Goal: Entertainment & Leisure: Consume media (video, audio)

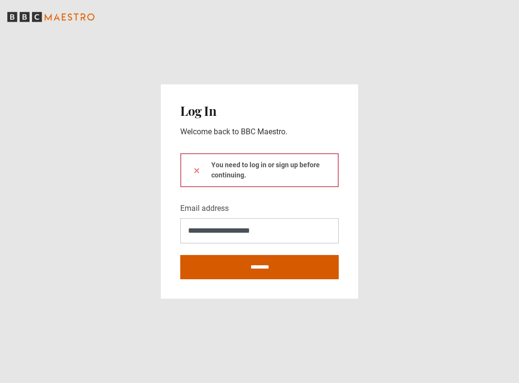
type input "**********"
click at [257, 271] on input "********" at bounding box center [259, 267] width 158 height 24
type input "**********"
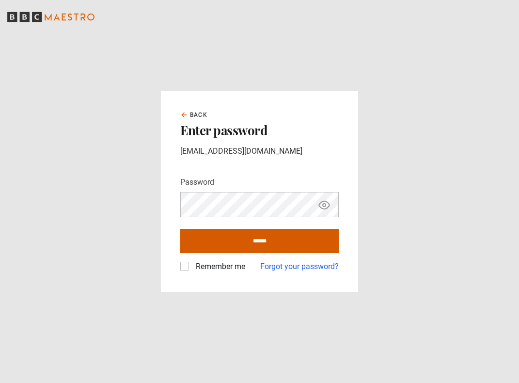
click at [247, 245] on input "******" at bounding box center [259, 241] width 158 height 24
type input "**********"
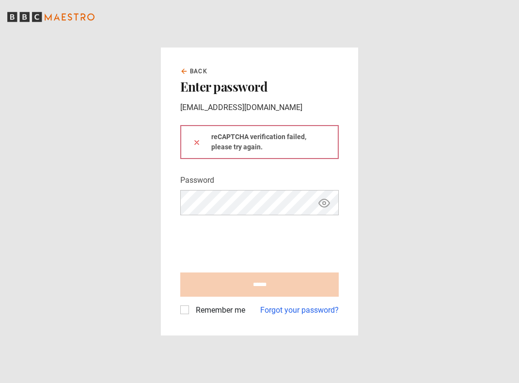
click at [325, 200] on icon "Show password" at bounding box center [324, 203] width 11 height 8
click at [321, 202] on icon "Hide password" at bounding box center [324, 203] width 12 height 12
click at [325, 204] on icon "Show password" at bounding box center [323, 202] width 3 height 3
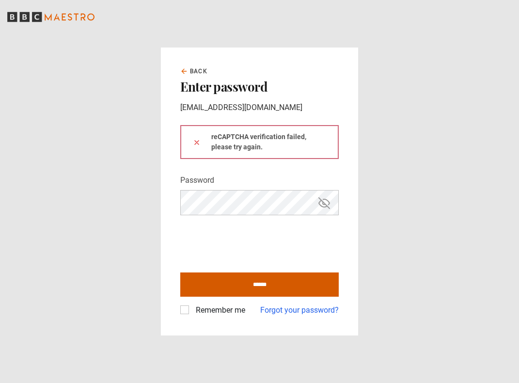
click at [252, 288] on input "******" at bounding box center [259, 284] width 158 height 24
type input "**********"
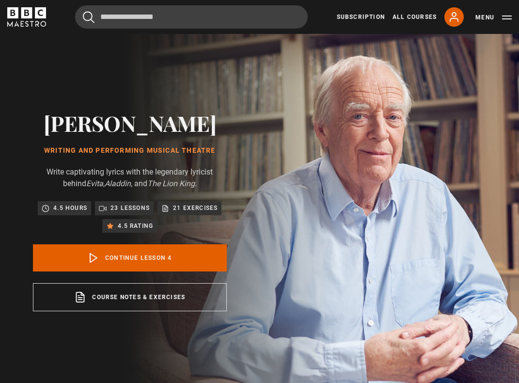
scroll to position [459, 0]
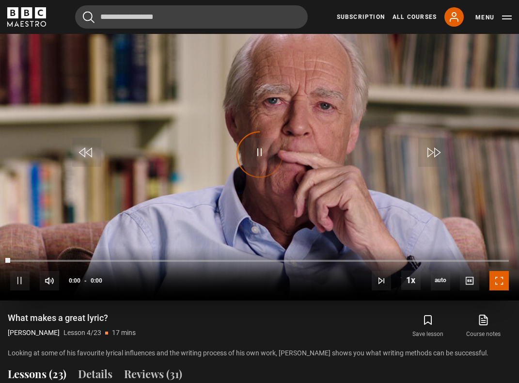
click at [505, 281] on span "Video Player" at bounding box center [498, 280] width 19 height 19
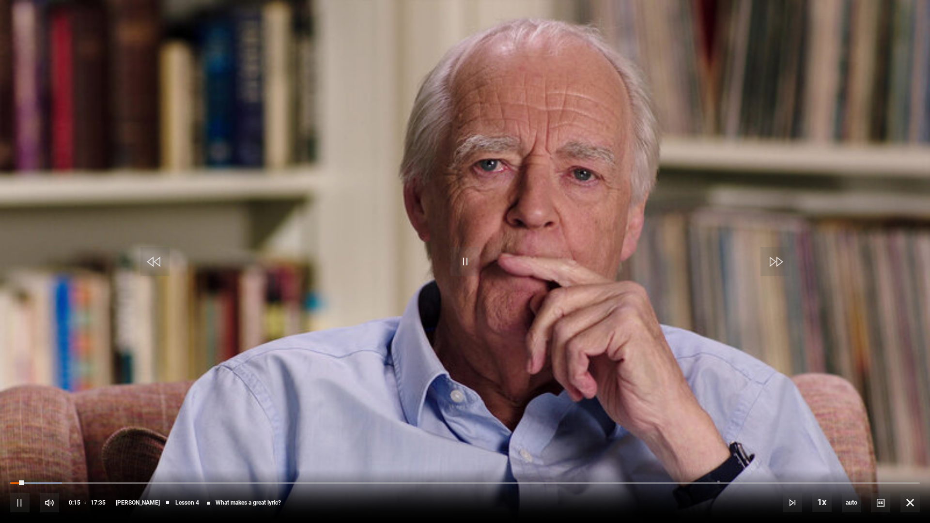
click at [518, 205] on video "Video Player" at bounding box center [465, 261] width 930 height 523
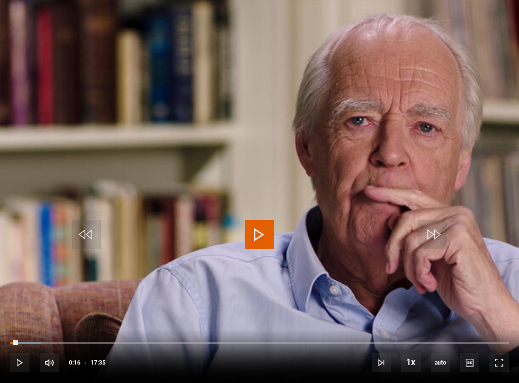
scroll to position [0, 0]
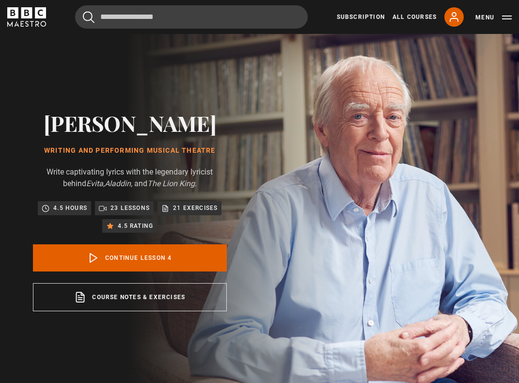
click at [117, 209] on p "23 lessons" at bounding box center [129, 208] width 39 height 10
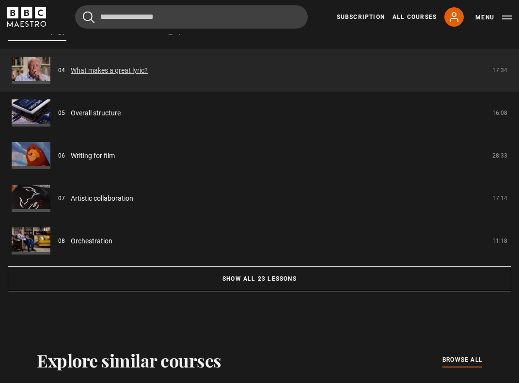
scroll to position [804, 0]
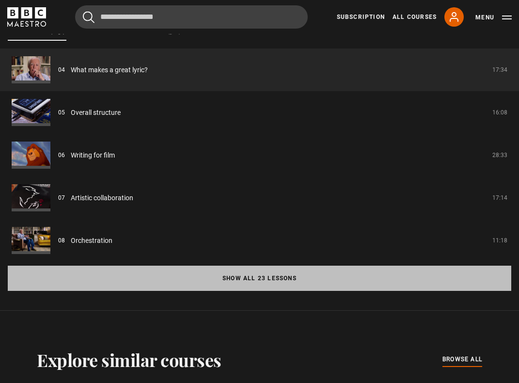
click at [205, 276] on button "Show all 23 lessons" at bounding box center [259, 277] width 503 height 25
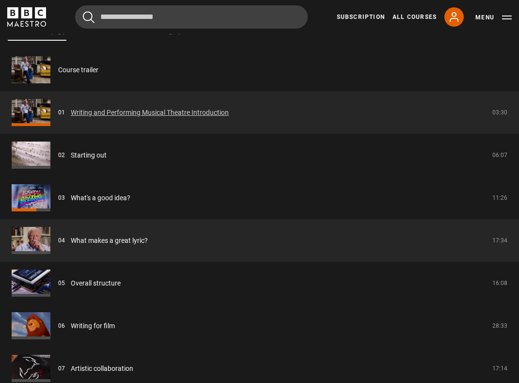
click at [71, 115] on link "Writing and Performing Musical Theatre Introduction" at bounding box center [150, 112] width 158 height 10
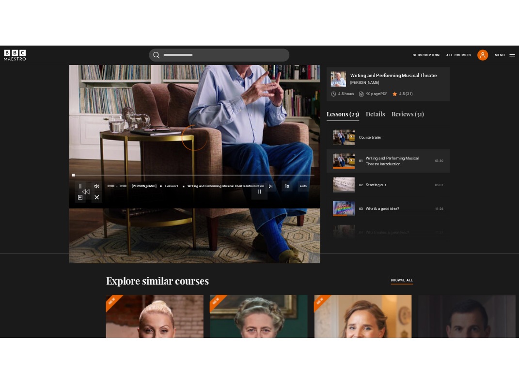
scroll to position [528, 0]
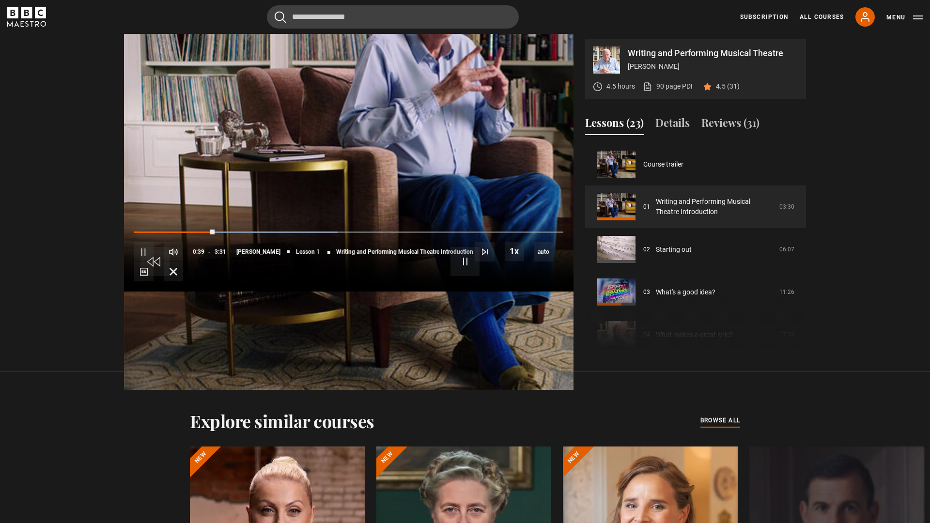
click at [420, 350] on video "Video Player" at bounding box center [348, 164] width 449 height 449
click at [470, 251] on span "Video Player" at bounding box center [464, 261] width 29 height 29
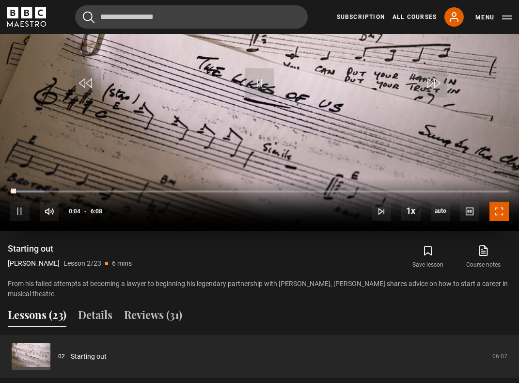
click at [504, 208] on span "Video Player" at bounding box center [498, 210] width 19 height 19
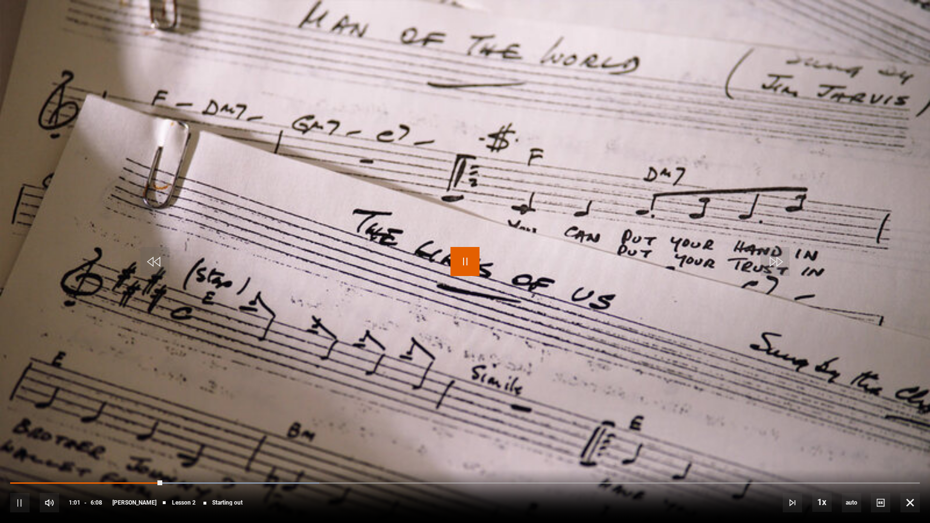
click at [461, 267] on span "Video Player" at bounding box center [464, 261] width 29 height 29
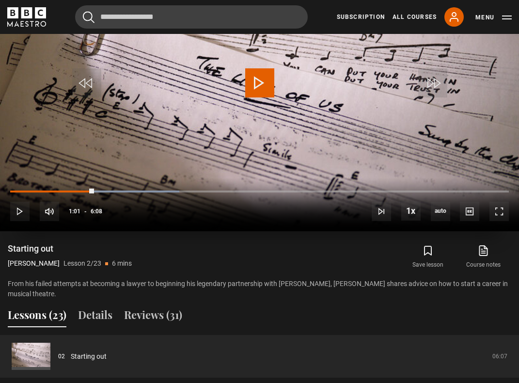
click at [261, 85] on span "Video Player" at bounding box center [259, 82] width 29 height 29
click at [494, 209] on span "Video Player" at bounding box center [498, 210] width 19 height 19
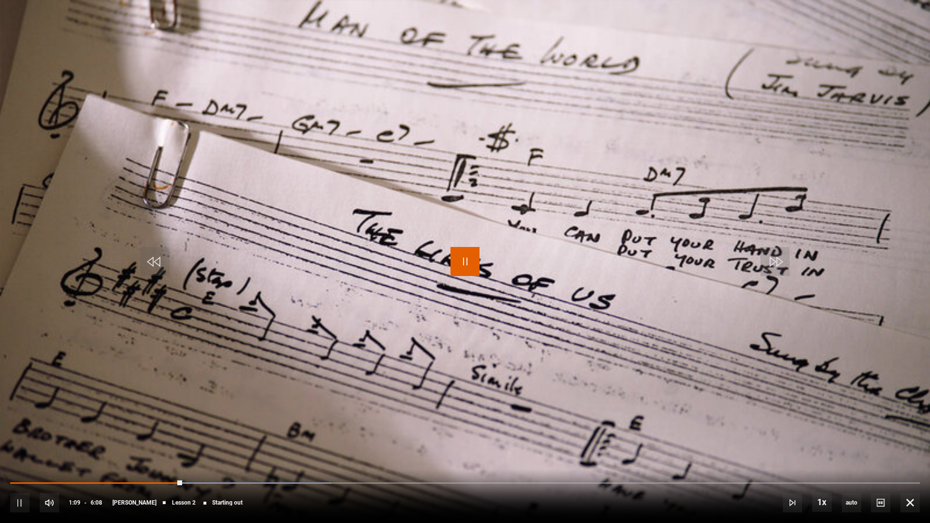
click at [469, 261] on span "Video Player" at bounding box center [464, 261] width 29 height 29
click at [132, 481] on div "10s Skip Back 10 seconds Pause 10s Skip Forward 10 seconds Loaded : 36.68% 0:49…" at bounding box center [465, 496] width 930 height 54
click at [132, 486] on div "10s Skip Back 10 seconds Pause 10s Skip Forward 10 seconds Loaded : 36.68% 0:49…" at bounding box center [465, 496] width 930 height 54
click at [131, 483] on div "0:48" at bounding box center [131, 482] width 1 height 3
click at [103, 479] on div "10s Skip Back 10 seconds Pause 10s Skip Forward 10 seconds Loaded : 20.38% 0:37…" at bounding box center [465, 496] width 930 height 54
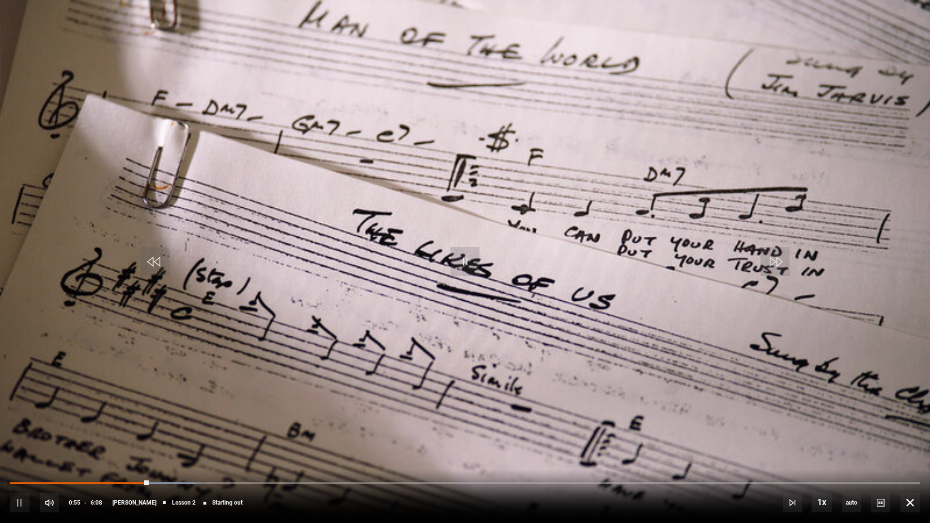
click at [101, 482] on div "10s Skip Back 10 seconds Pause 10s Skip Forward 10 seconds Loaded : 20.38% 0:37…" at bounding box center [465, 496] width 930 height 54
click at [85, 483] on div "Loaded : 24.46% 0:30 0:30" at bounding box center [464, 482] width 909 height 3
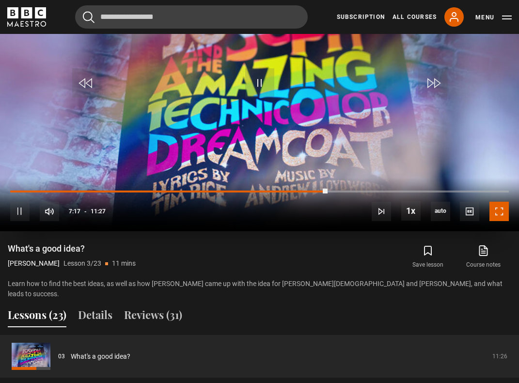
click at [506, 210] on span "Video Player" at bounding box center [498, 210] width 19 height 19
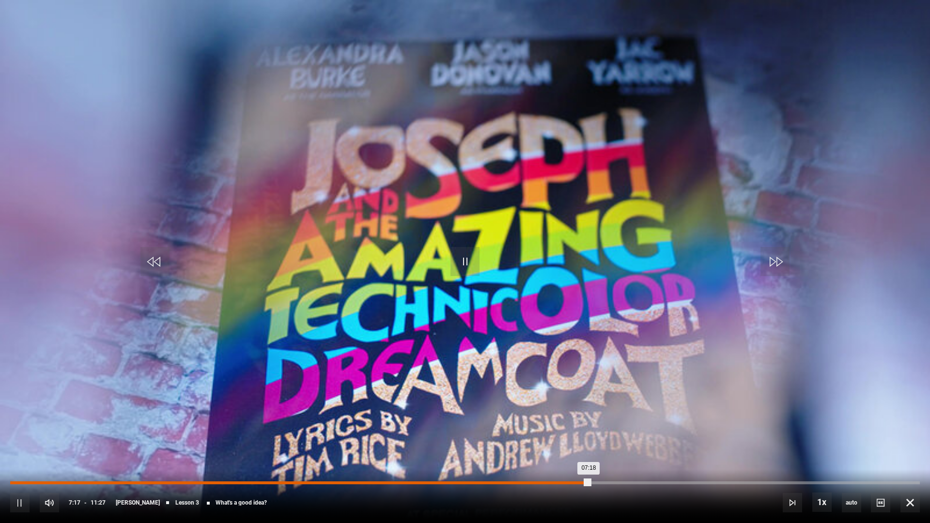
click at [16, 482] on div "Loaded : 0.00% 00:04 07:18" at bounding box center [464, 482] width 909 height 3
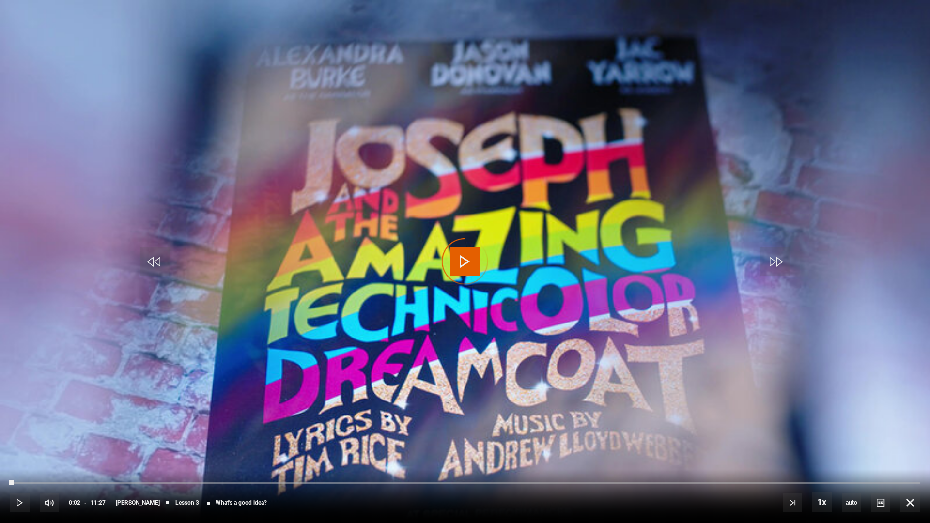
drag, startPoint x: 14, startPoint y: 482, endPoint x: 0, endPoint y: 484, distance: 13.7
click at [0, 483] on div "10s Skip Back 10 seconds Play 10s Skip Forward 10 seconds Loaded : 0.00% 00:00 …" at bounding box center [465, 496] width 930 height 54
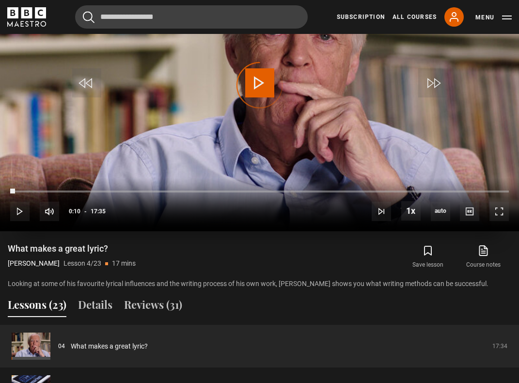
drag, startPoint x: 15, startPoint y: 192, endPoint x: 0, endPoint y: 191, distance: 15.0
click at [0, 191] on div "10s Skip Back 10 seconds Play 10s Skip Forward 10 seconds Loaded : 0.00% 00:04 …" at bounding box center [259, 205] width 519 height 54
click at [504, 210] on span "Video Player" at bounding box center [498, 210] width 19 height 19
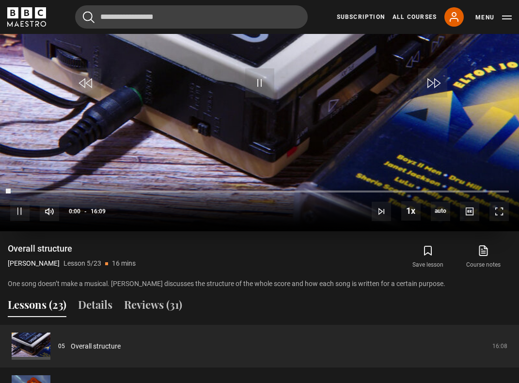
click at [228, 84] on video "Video Player" at bounding box center [259, 85] width 519 height 292
click at [254, 80] on span "Video Player" at bounding box center [259, 82] width 29 height 29
click at [496, 218] on span "Video Player" at bounding box center [498, 210] width 19 height 19
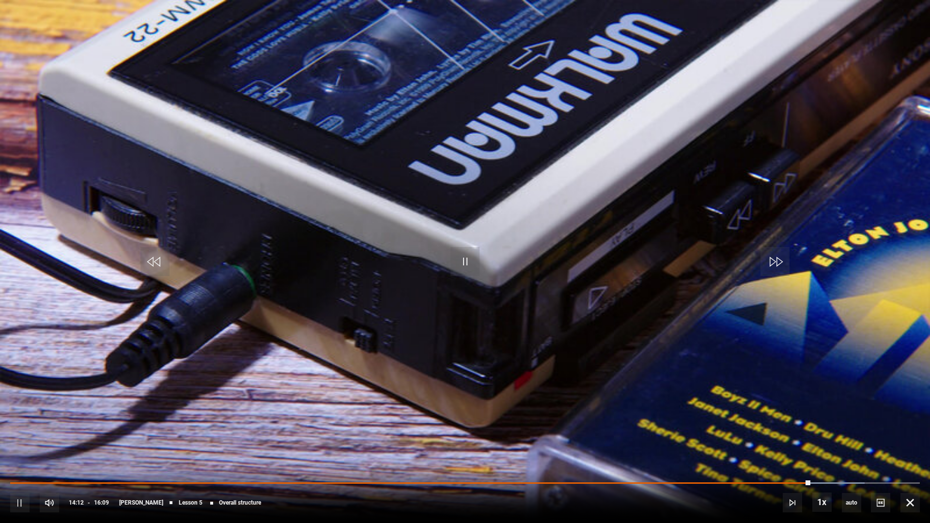
click at [757, 231] on video "Video Player" at bounding box center [465, 261] width 930 height 523
click at [484, 233] on video "Video Player" at bounding box center [465, 261] width 930 height 523
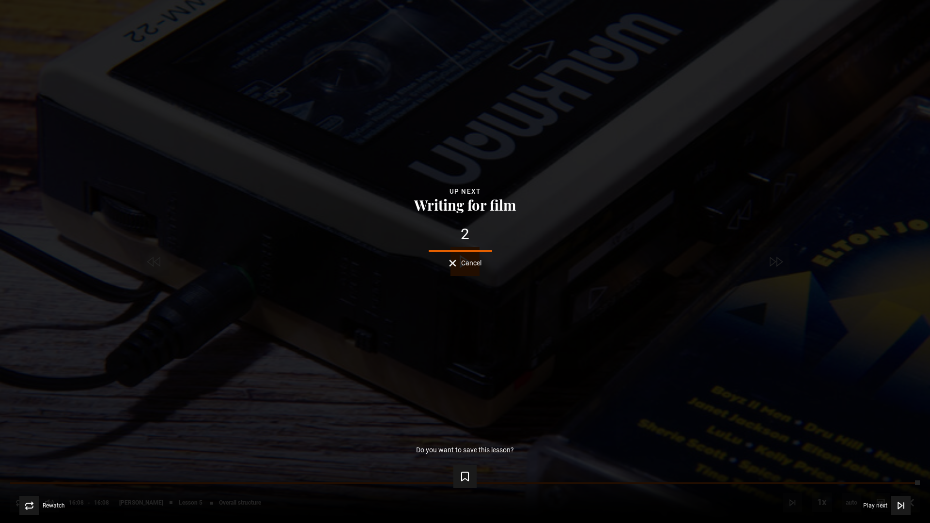
click at [453, 264] on button "Cancel" at bounding box center [465, 263] width 32 height 7
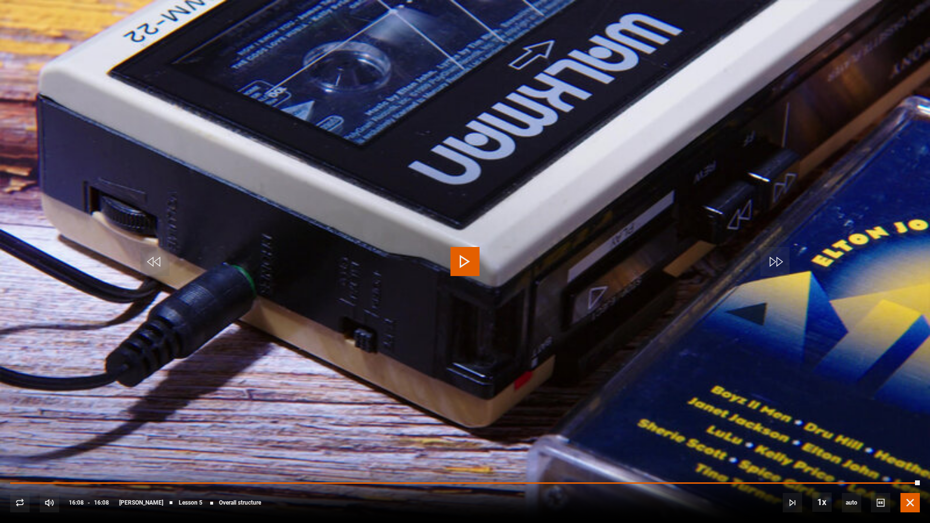
click at [907, 506] on span "Video Player" at bounding box center [909, 502] width 19 height 19
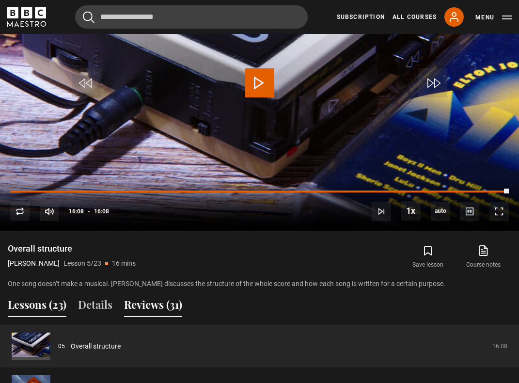
click at [164, 304] on button "Reviews (31)" at bounding box center [153, 306] width 58 height 20
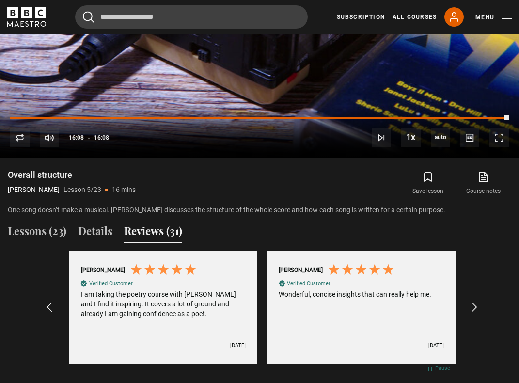
scroll to position [0, 594]
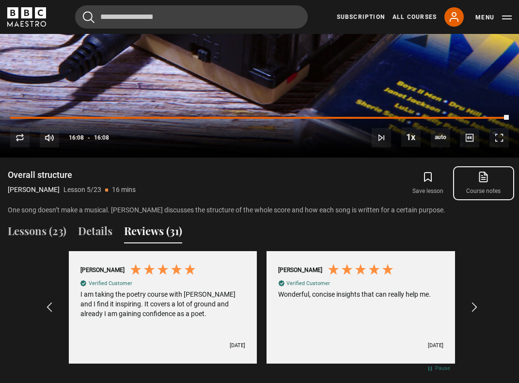
click at [484, 174] on icon at bounding box center [484, 175] width 6 height 7
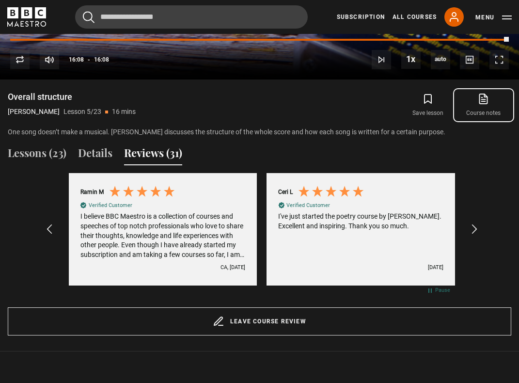
scroll to position [675, 0]
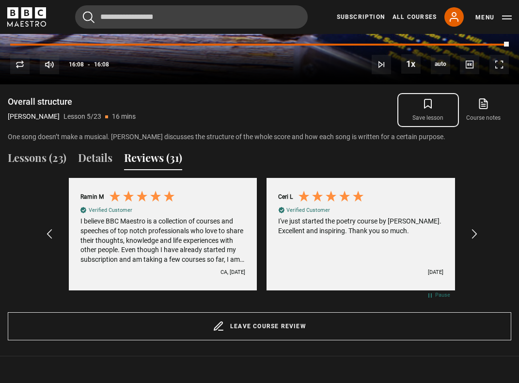
click at [427, 102] on icon "submit" at bounding box center [428, 104] width 12 height 12
click at [432, 107] on icon "submit" at bounding box center [428, 104] width 12 height 12
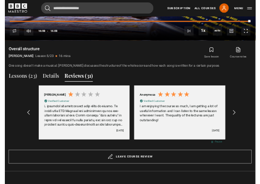
scroll to position [0, 1384]
